Goal: Find contact information: Find contact information

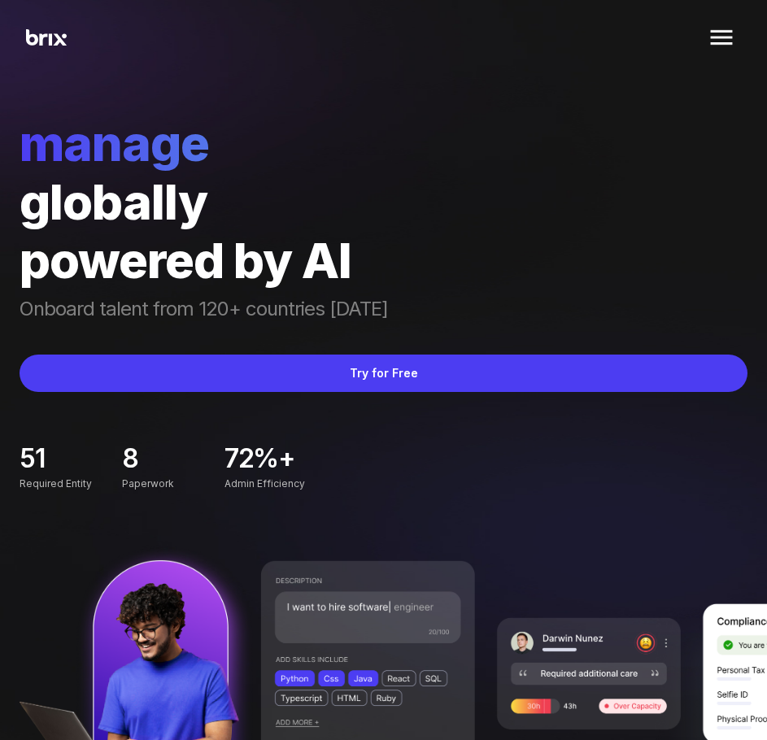
click at [727, 28] on img at bounding box center [721, 37] width 39 height 39
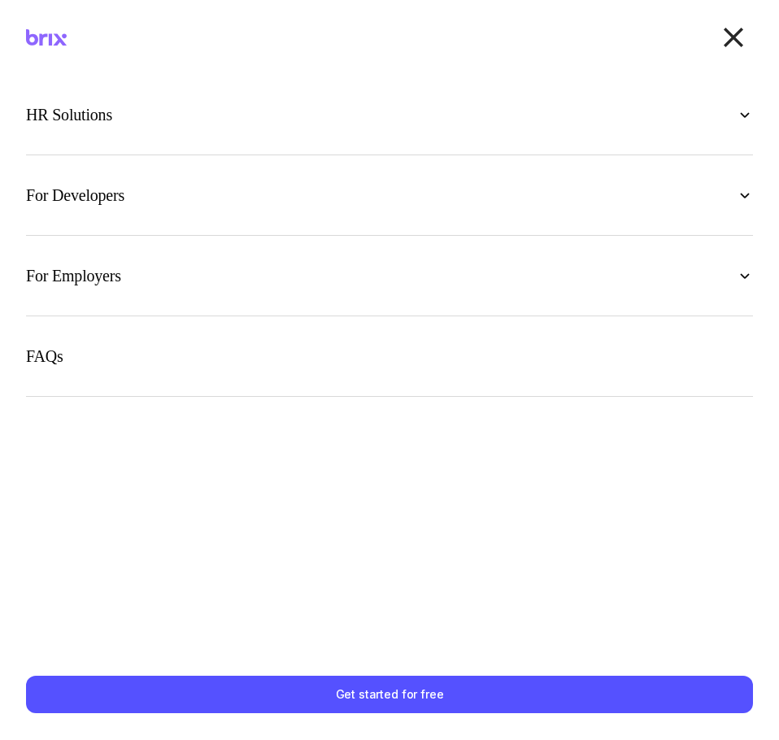
click at [739, 28] on img at bounding box center [733, 37] width 39 height 39
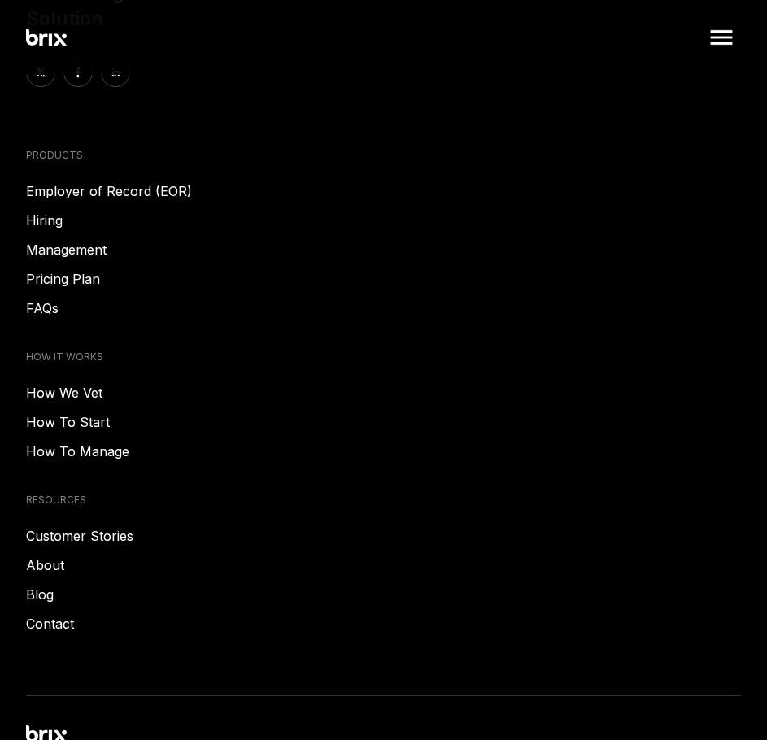
scroll to position [8508, 0]
click at [47, 555] on link "About" at bounding box center [383, 565] width 715 height 20
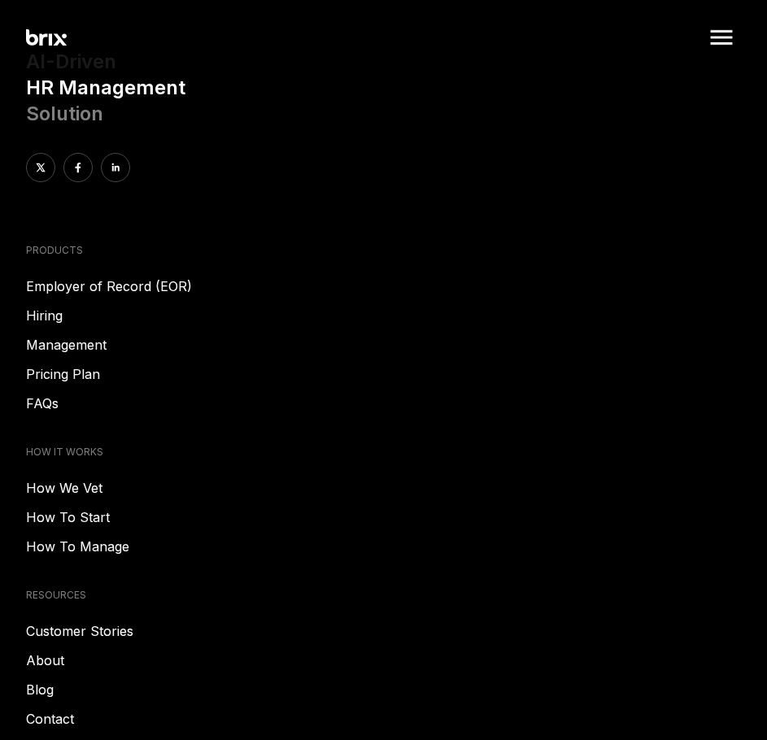
scroll to position [3015, 0]
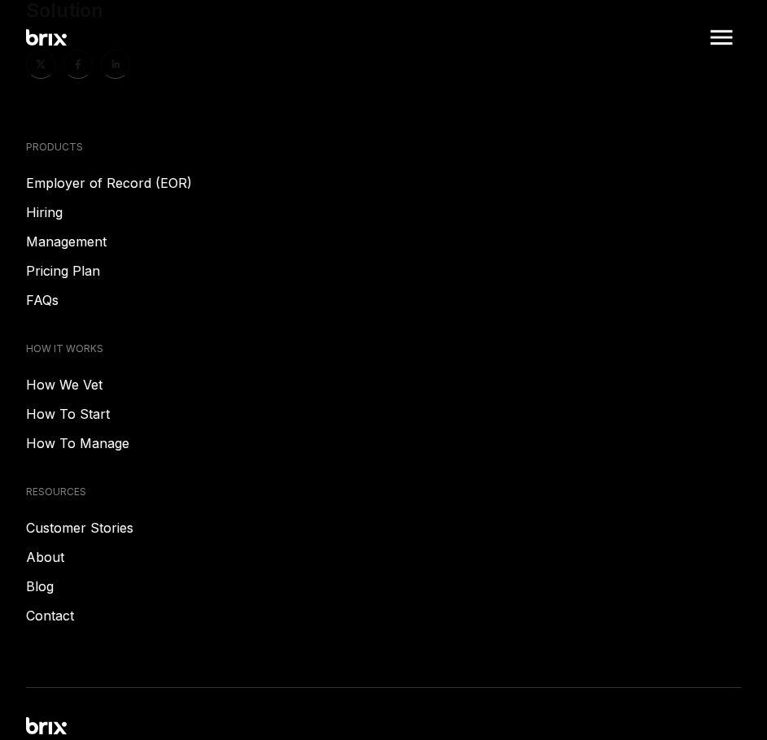
click at [43, 625] on link "Contact" at bounding box center [383, 616] width 715 height 20
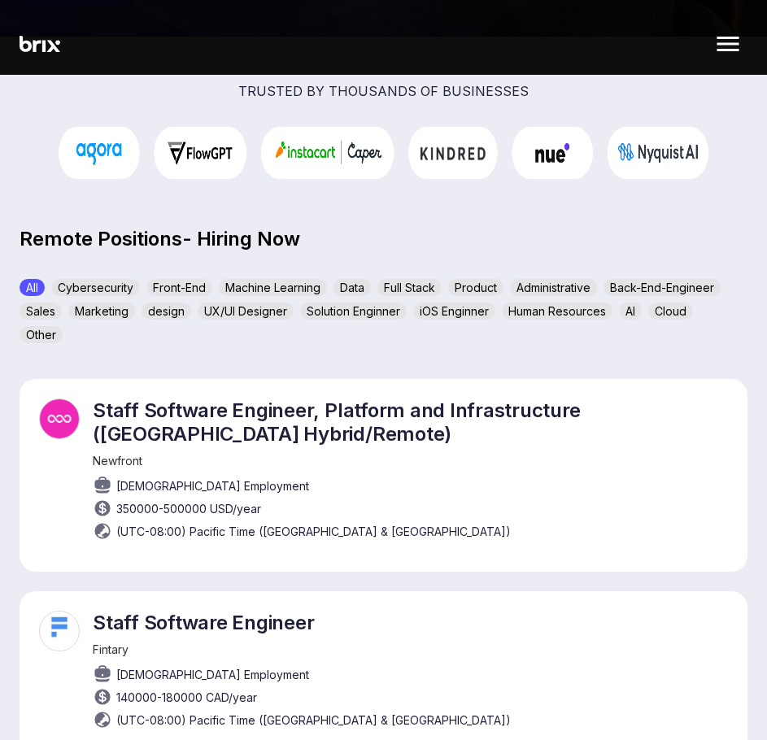
scroll to position [772, 0]
